Goal: Task Accomplishment & Management: Manage account settings

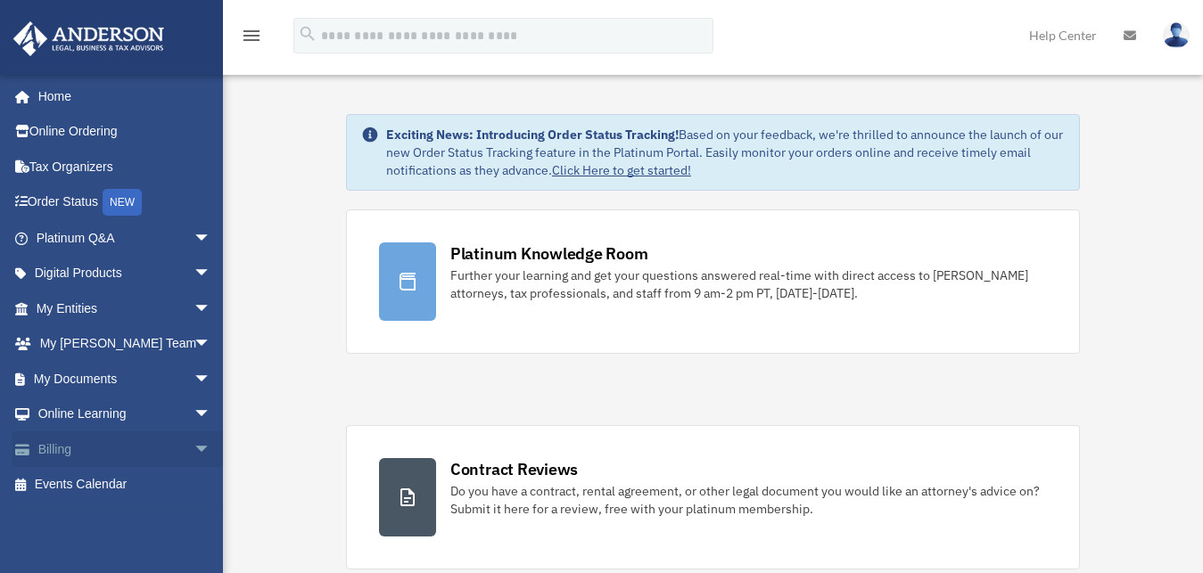
click at [73, 450] on link "Billing arrow_drop_down" at bounding box center [125, 450] width 226 height 36
click at [193, 453] on span "arrow_drop_down" at bounding box center [211, 450] width 36 height 37
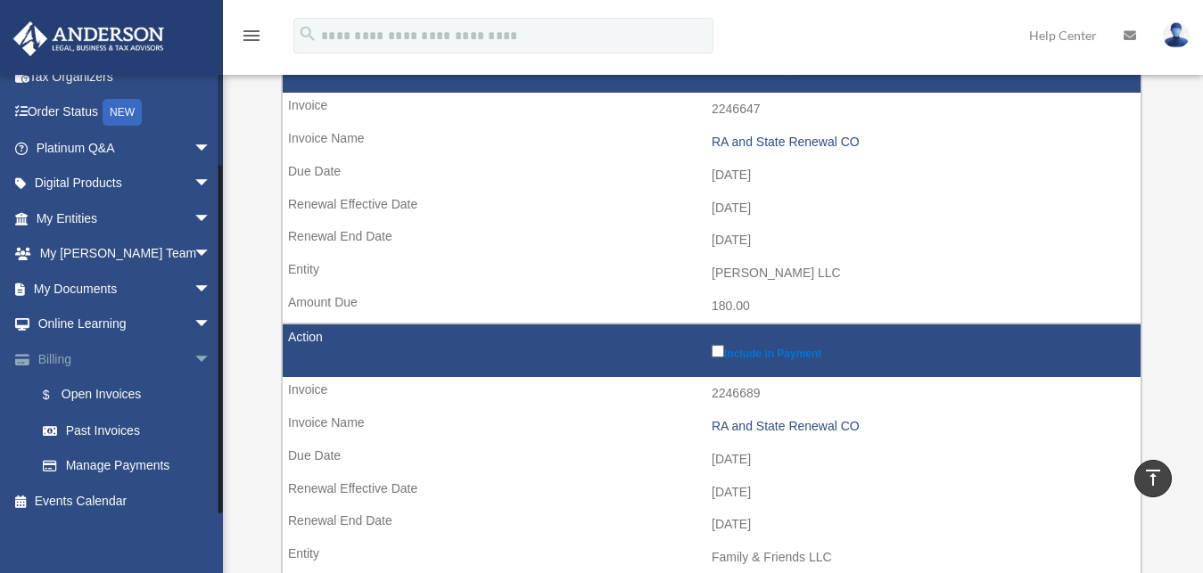
scroll to position [100, 0]
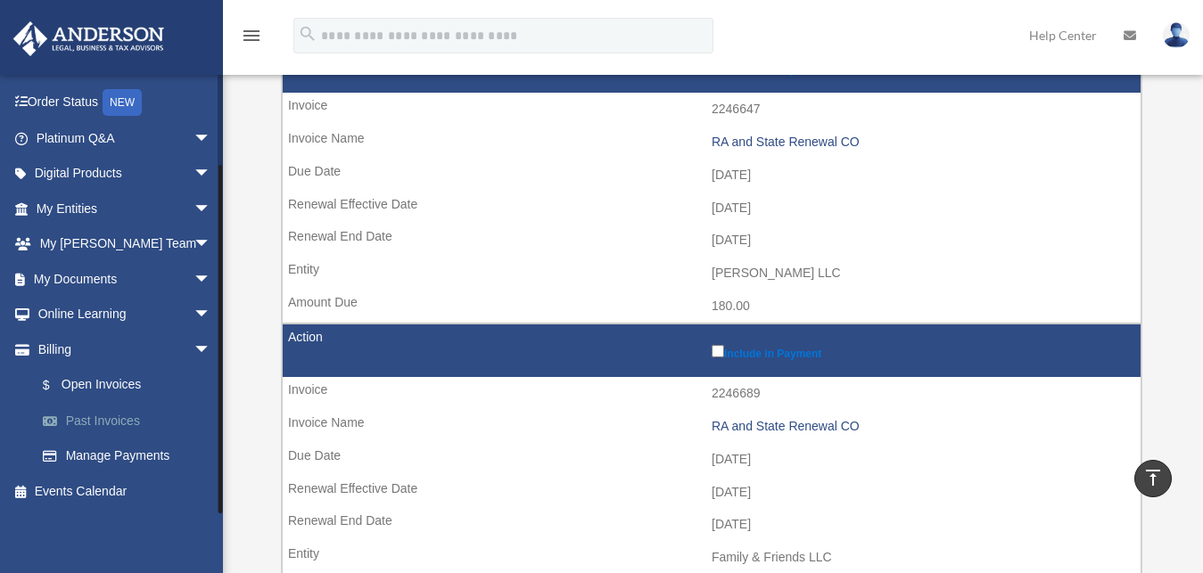
click at [105, 424] on link "Past Invoices" at bounding box center [131, 421] width 213 height 36
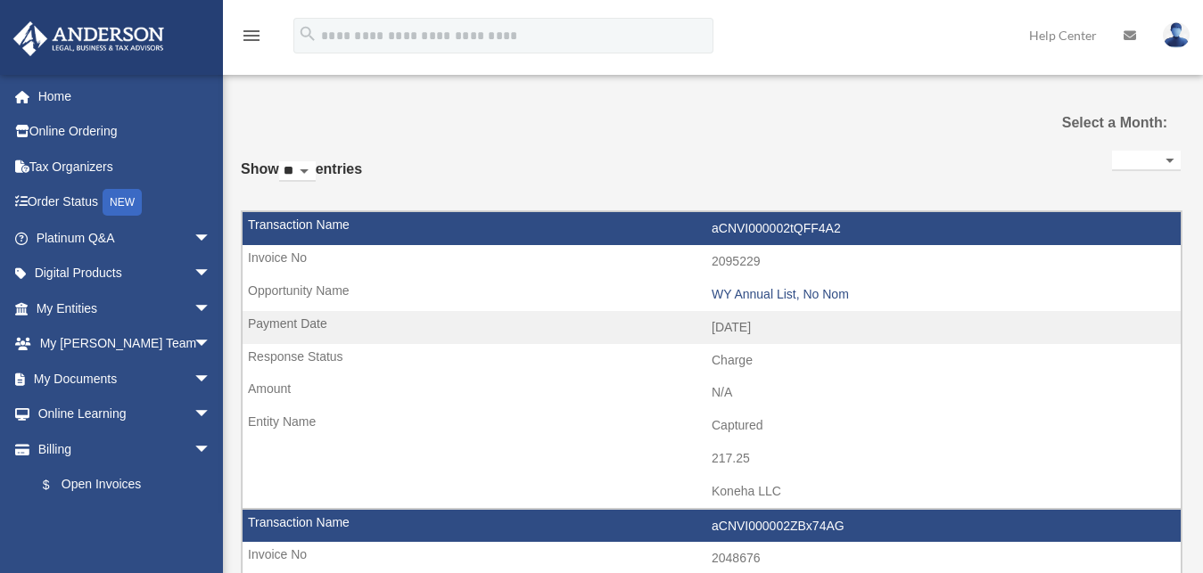
select select
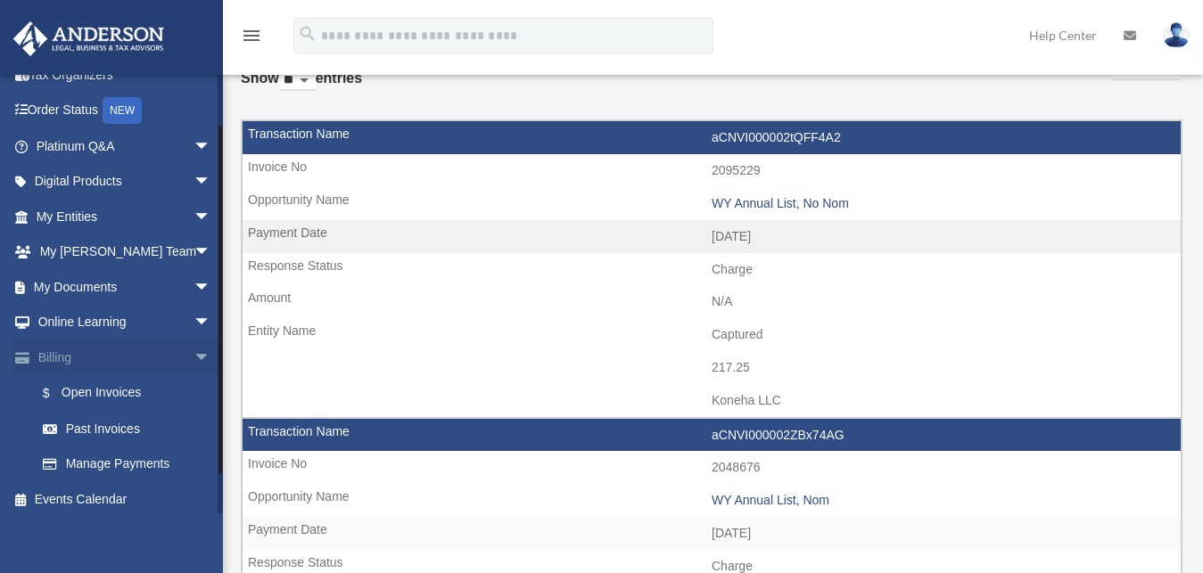
scroll to position [100, 0]
